Goal: Find specific page/section: Find specific page/section

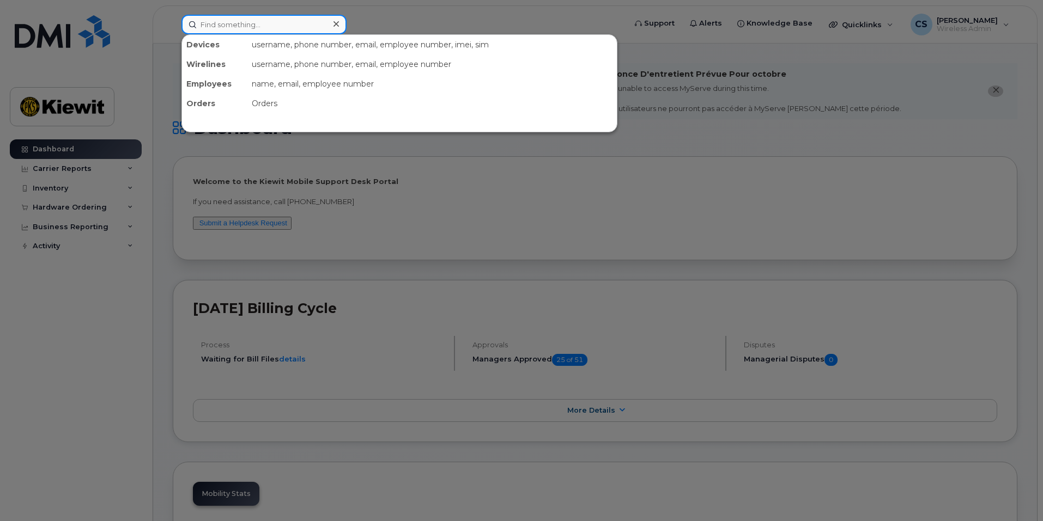
click at [289, 15] on input at bounding box center [263, 25] width 165 height 20
paste input "[PERSON_NAME]"
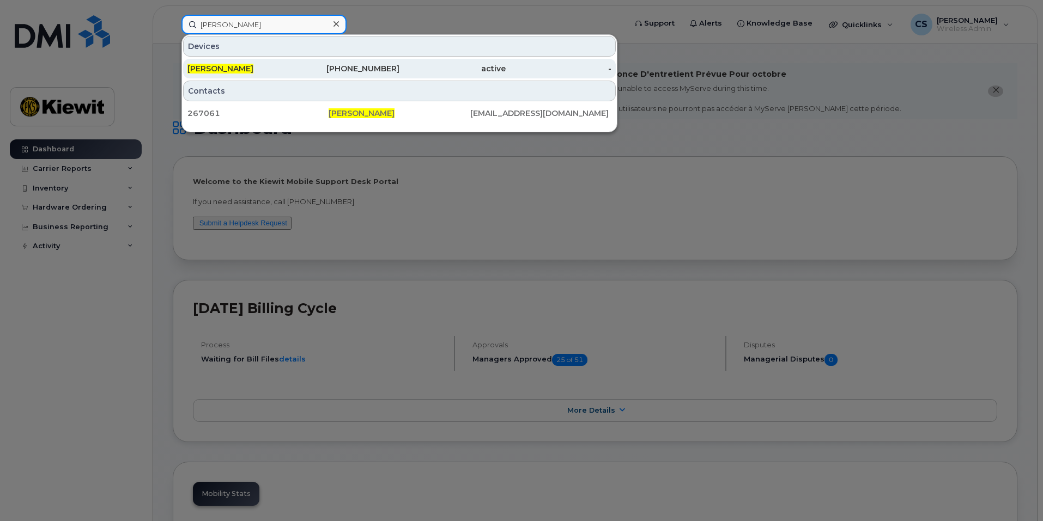
type input "[PERSON_NAME]"
click at [307, 67] on div "201-744-0255" at bounding box center [347, 68] width 106 height 11
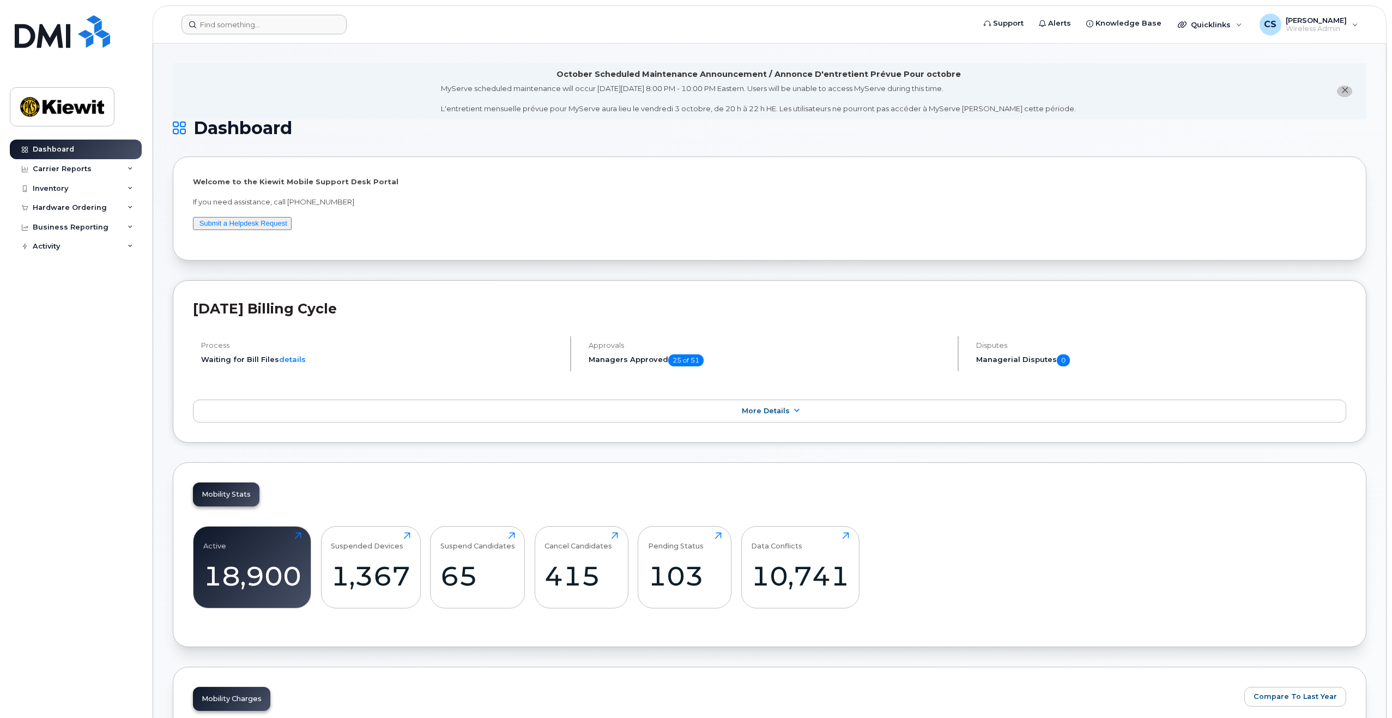
drag, startPoint x: 322, startPoint y: 9, endPoint x: 319, endPoint y: 22, distance: 13.4
click at [320, 18] on header "Support Alerts Knowledge Base Quicklinks Suspend / Cancel Device Change SIM Car…" at bounding box center [770, 24] width 1234 height 38
click at [318, 26] on input at bounding box center [263, 25] width 165 height 20
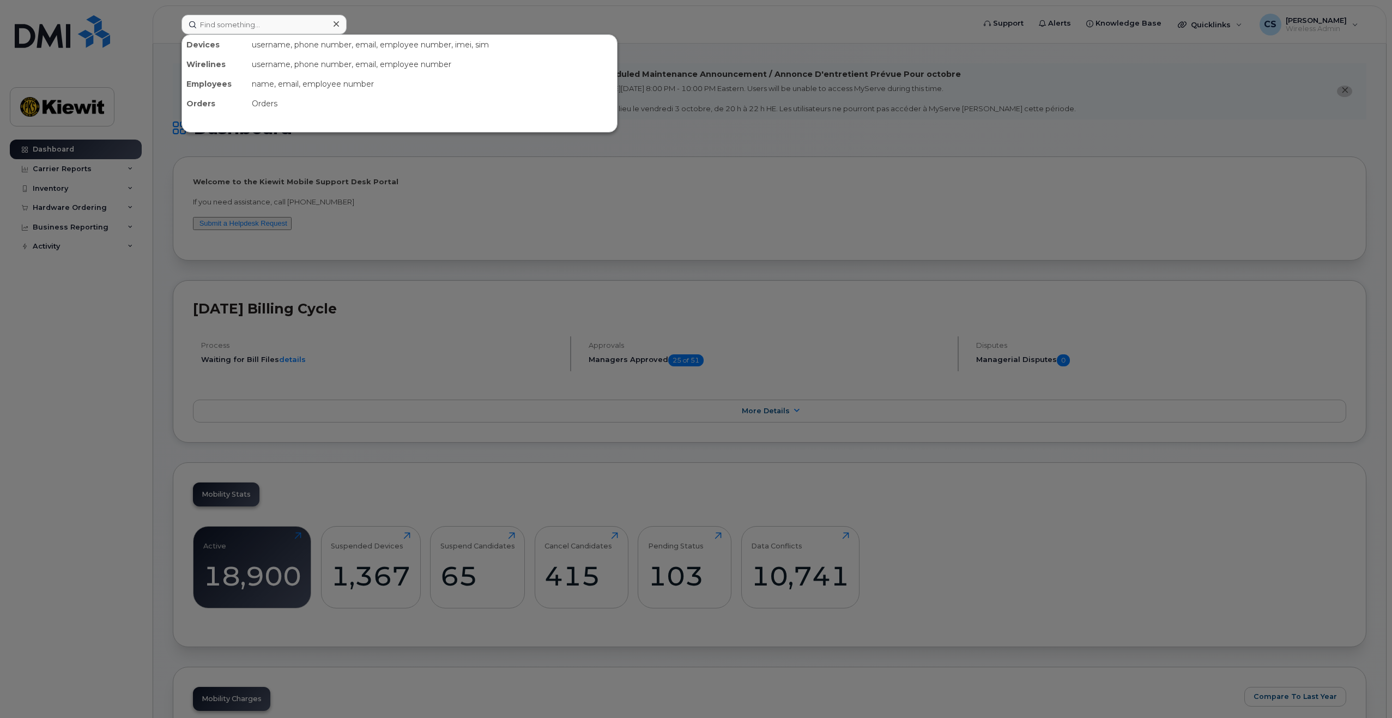
click at [373, 192] on div at bounding box center [696, 359] width 1392 height 718
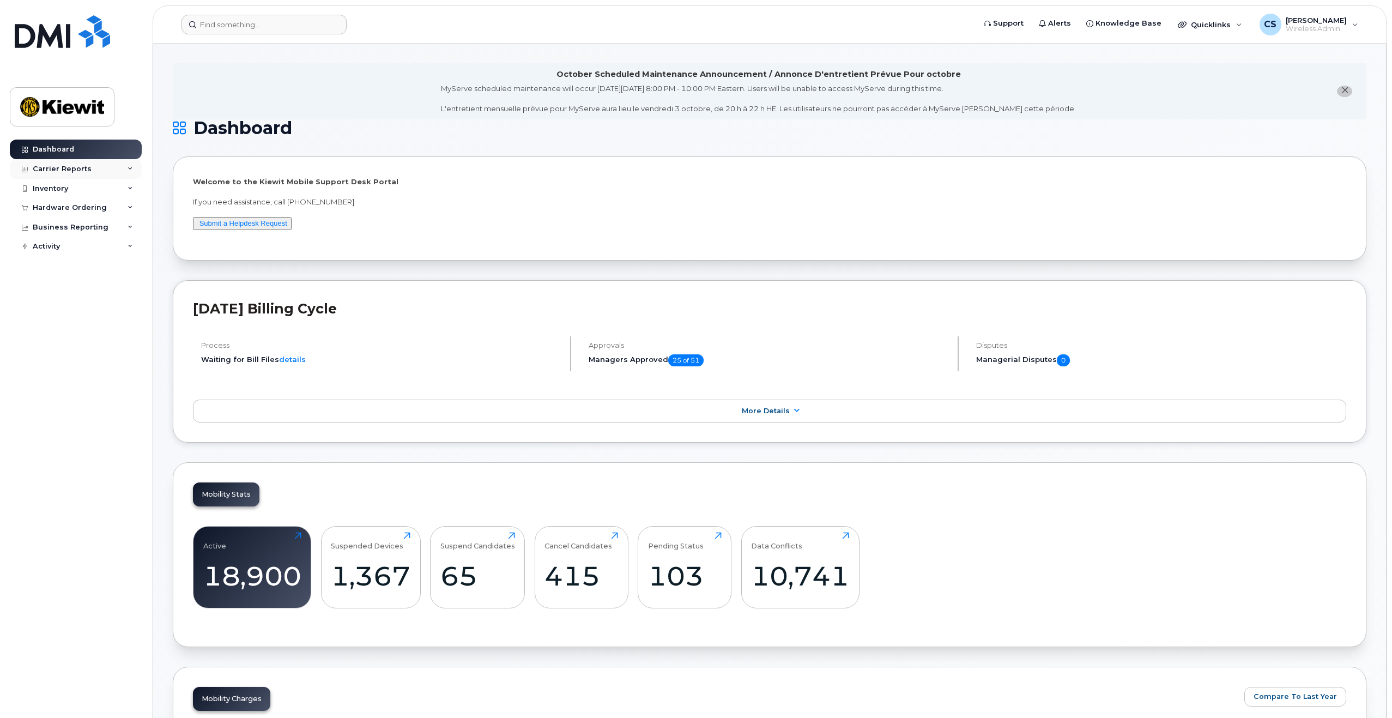
click at [65, 169] on div "Carrier Reports" at bounding box center [62, 169] width 59 height 9
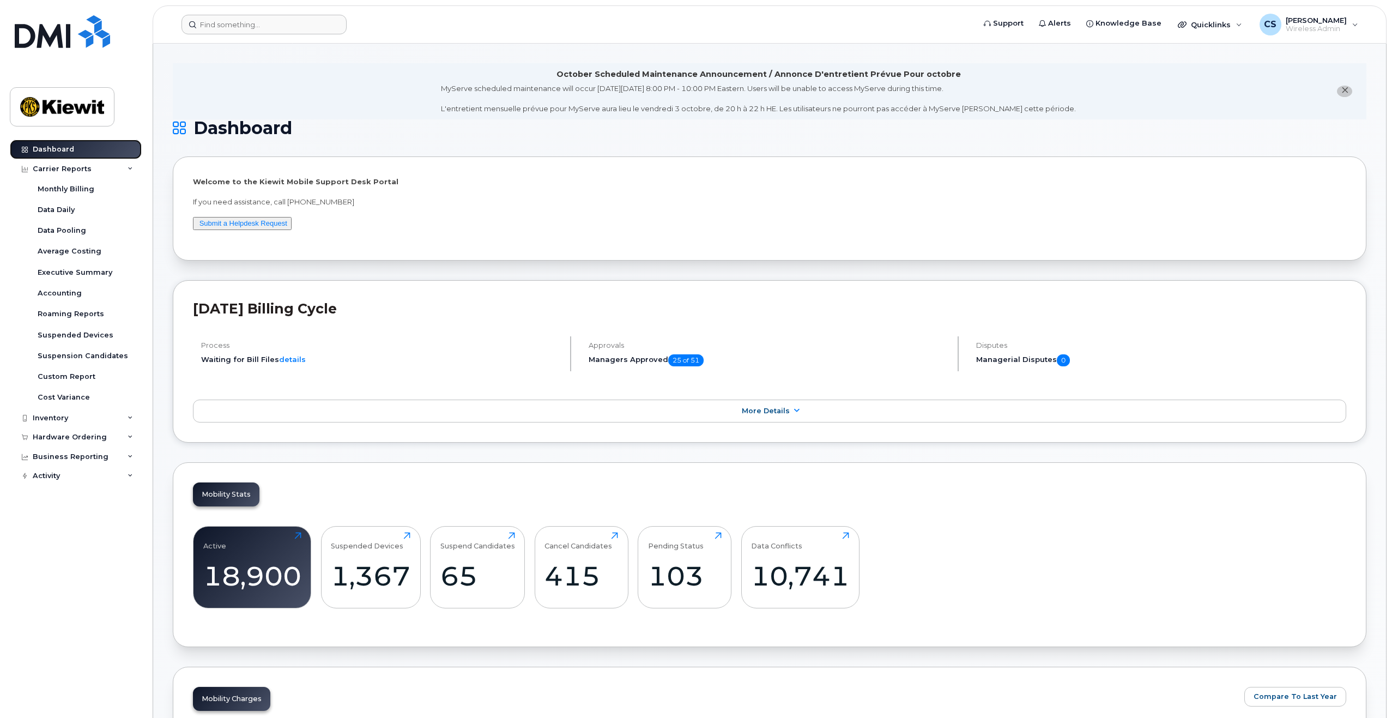
click at [100, 139] on link "Dashboard" at bounding box center [76, 149] width 132 height 20
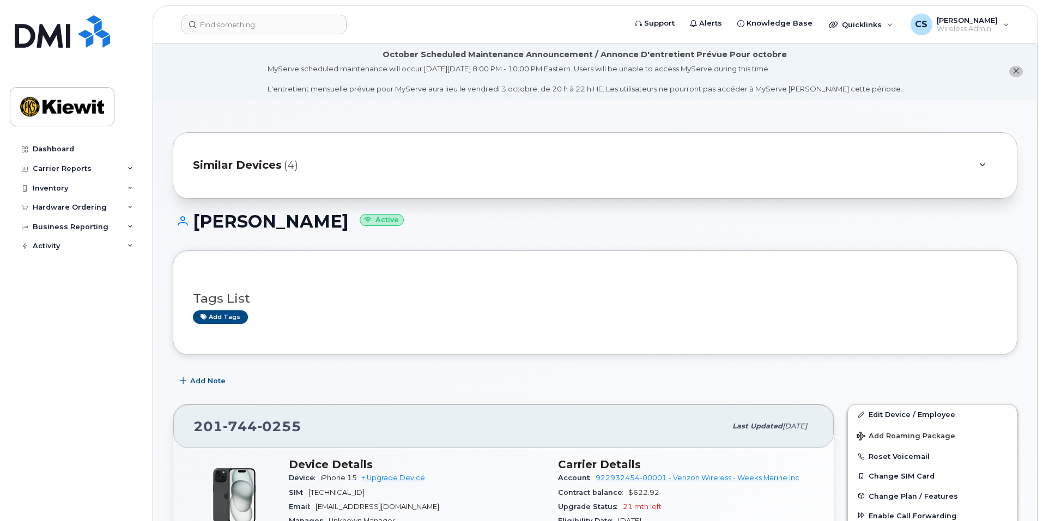
click at [278, 167] on span "Similar Devices" at bounding box center [237, 165] width 89 height 16
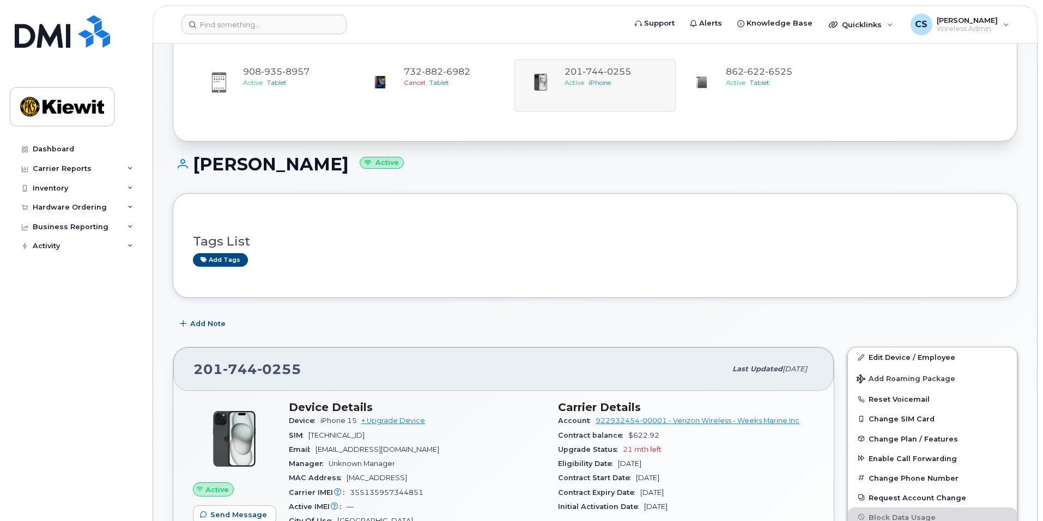
scroll to position [109, 0]
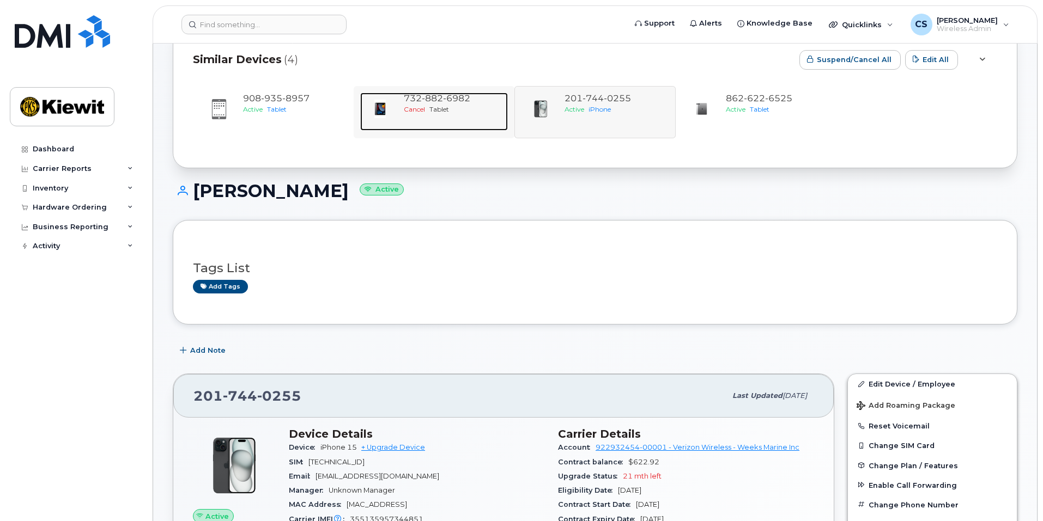
click at [480, 114] on div "Cancel Tablet" at bounding box center [454, 109] width 100 height 9
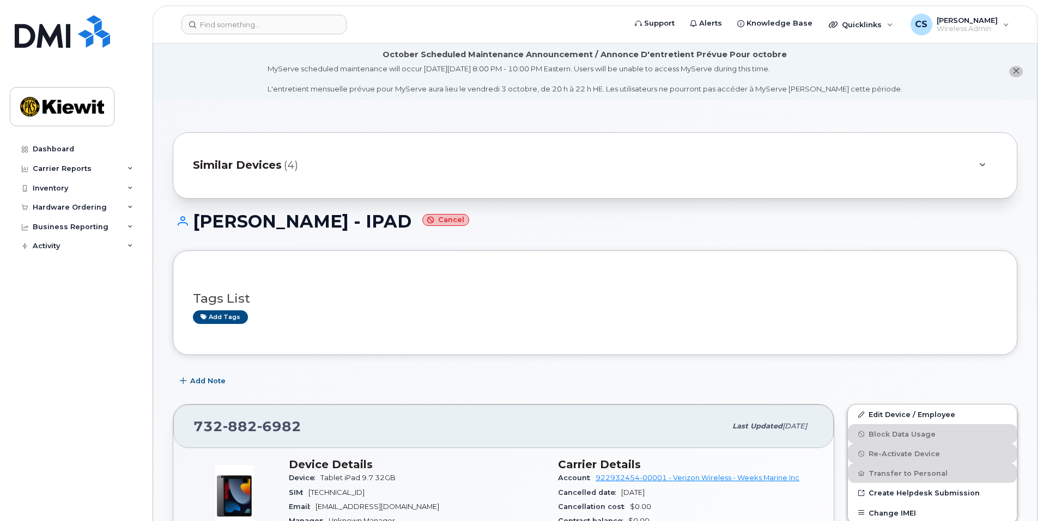
click at [446, 184] on div "Similar Devices (4)" at bounding box center [595, 165] width 845 height 66
click at [476, 165] on div "Similar Devices (4)" at bounding box center [580, 166] width 774 height 26
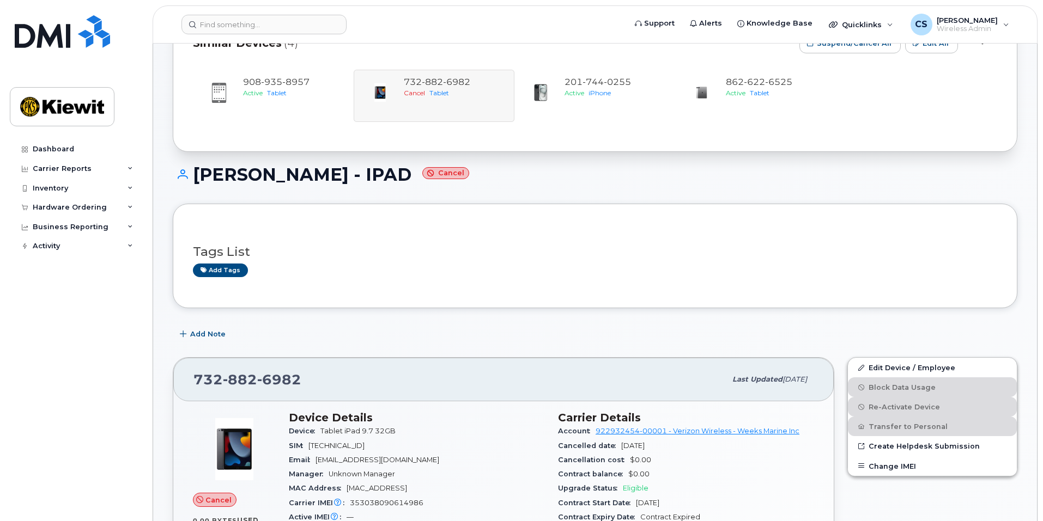
scroll to position [109, 0]
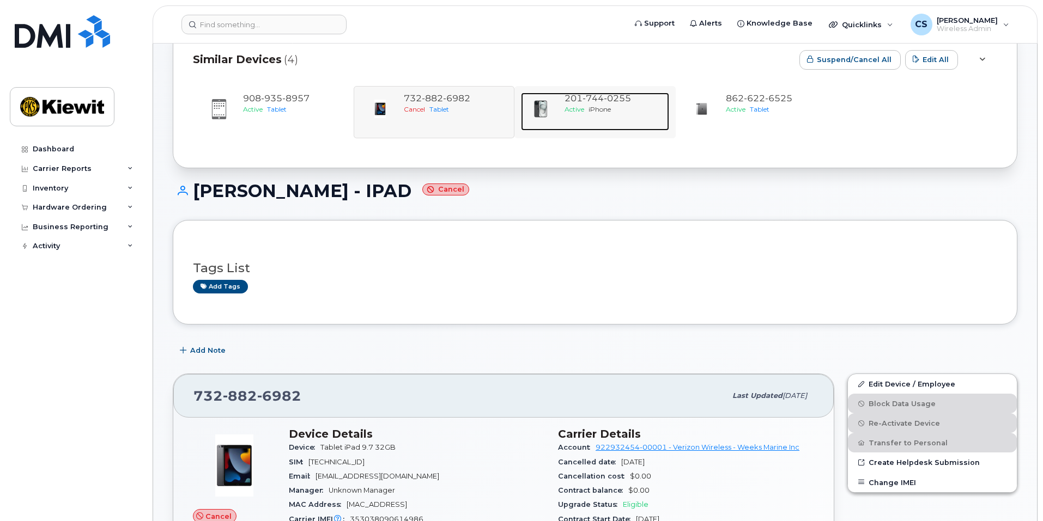
click at [610, 124] on div "201 744 0255 Active iPhone" at bounding box center [614, 112] width 108 height 38
